Goal: Find specific page/section: Find specific page/section

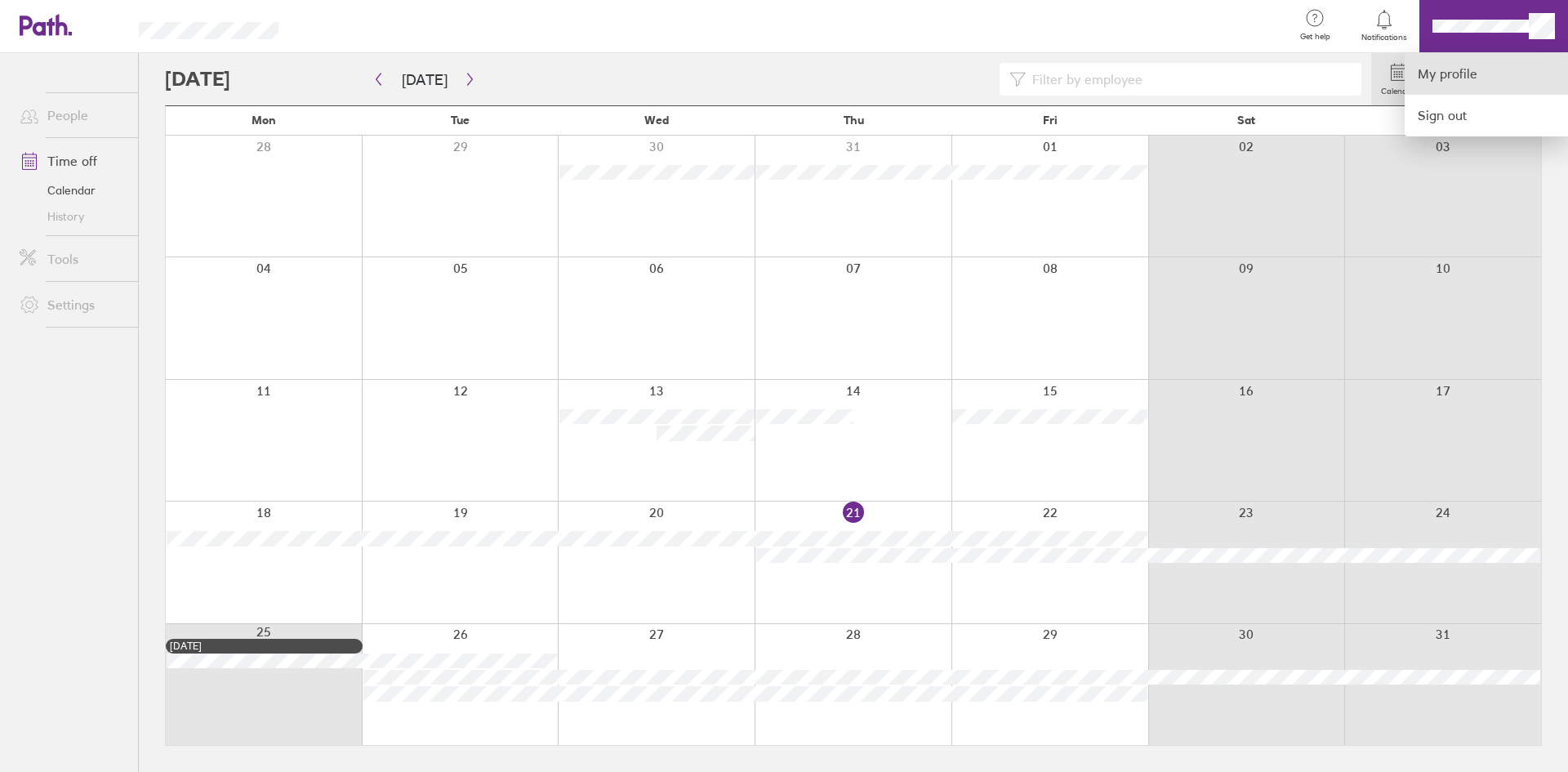
click at [1469, 71] on link "My profile" at bounding box center [1486, 74] width 164 height 42
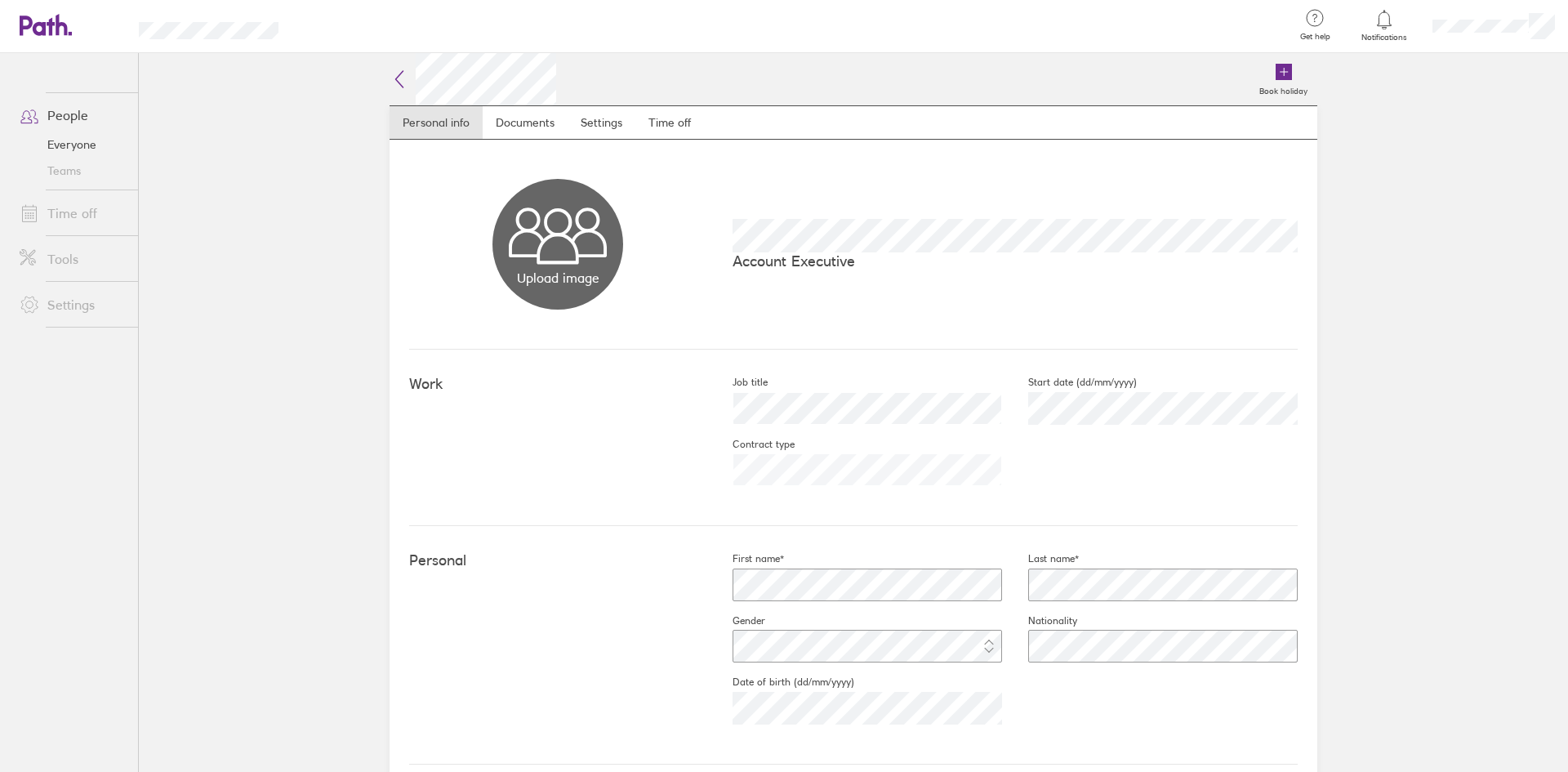
click at [47, 26] on icon at bounding box center [45, 25] width 52 height 22
